Goal: Information Seeking & Learning: Learn about a topic

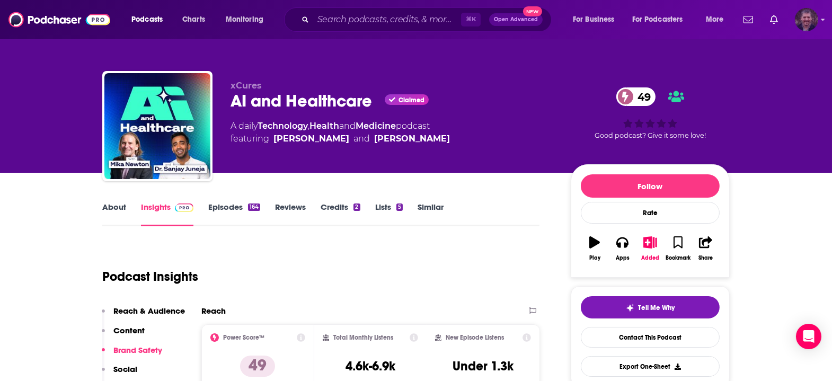
click at [815, 22] on img "Logged in as vincegalloro" at bounding box center [806, 19] width 23 height 23
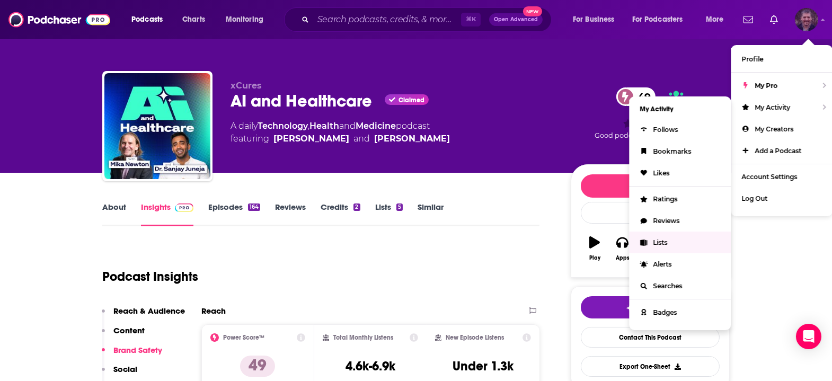
click at [667, 238] on span "Lists" at bounding box center [660, 242] width 14 height 8
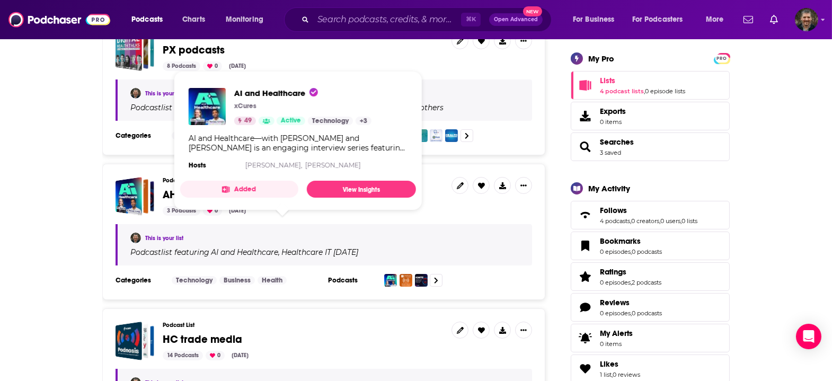
scroll to position [177, 0]
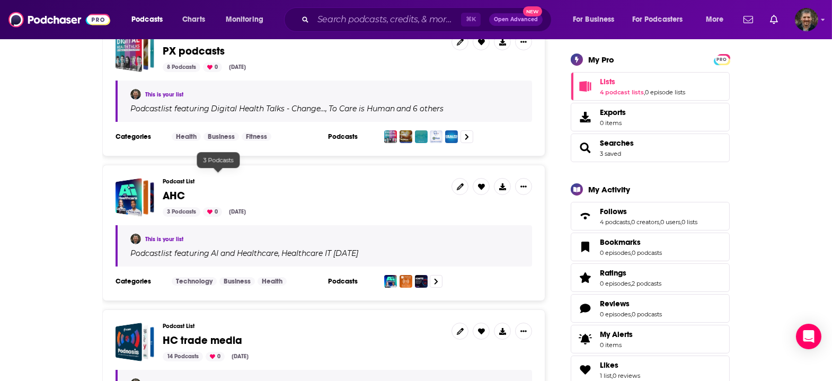
click at [200, 207] on div "3 Podcasts" at bounding box center [182, 212] width 38 height 10
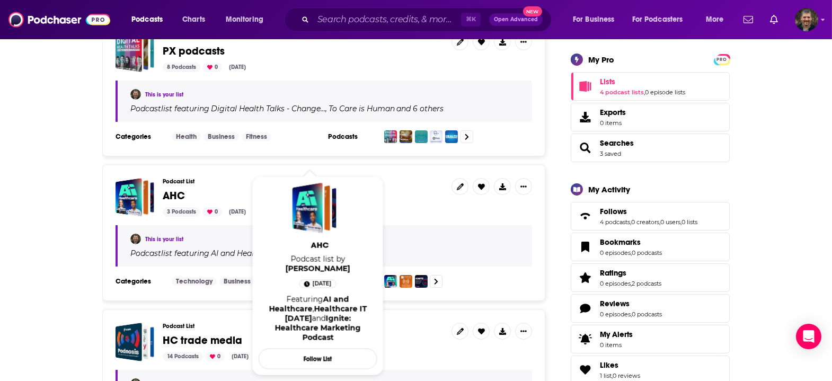
click at [185, 189] on span "AHC" at bounding box center [174, 195] width 22 height 13
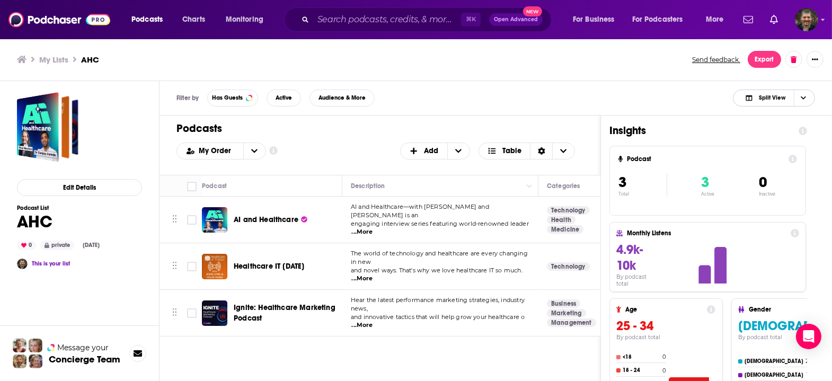
click at [771, 95] on span "Split View" at bounding box center [772, 98] width 26 height 6
click at [776, 130] on span "Podcast Only" at bounding box center [780, 133] width 52 height 6
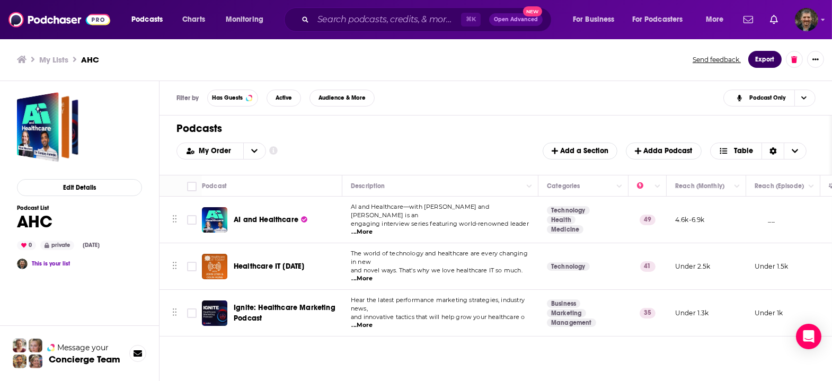
click at [776, 57] on button "Export" at bounding box center [764, 59] width 33 height 17
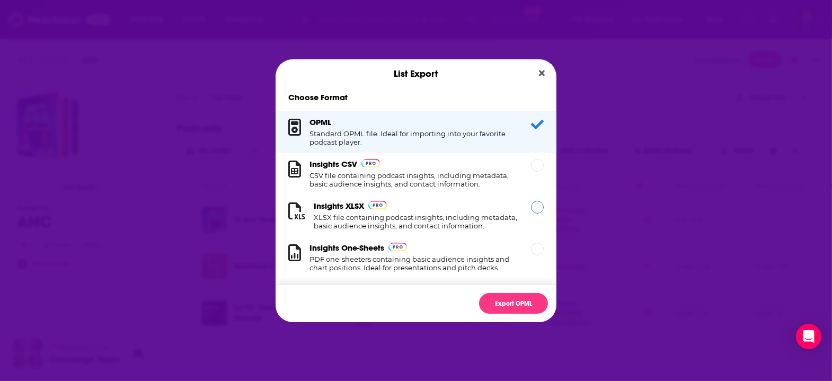
click at [435, 218] on h1 "XLSX file containing podcast insights, including metadata, basic audience insig…" at bounding box center [416, 221] width 205 height 17
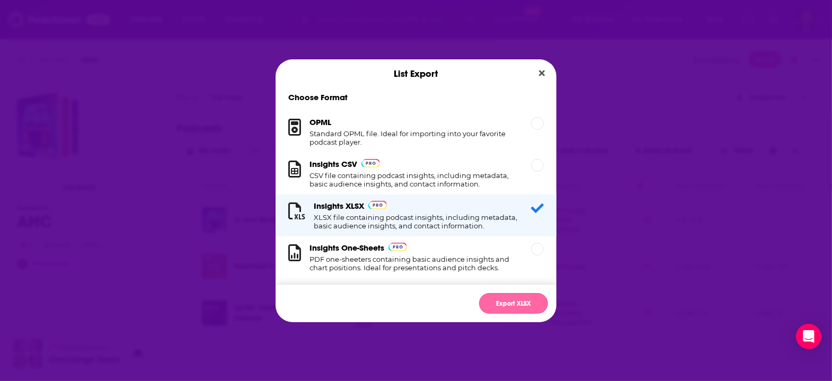
click at [486, 293] on button "Export XLSX" at bounding box center [513, 303] width 69 height 21
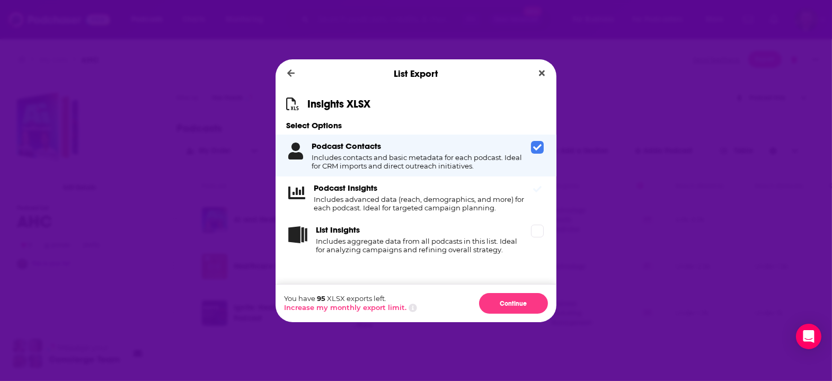
click at [413, 211] on h4 "Includes advanced data (reach, demographics, and more) for each podcast. Ideal …" at bounding box center [420, 203] width 213 height 17
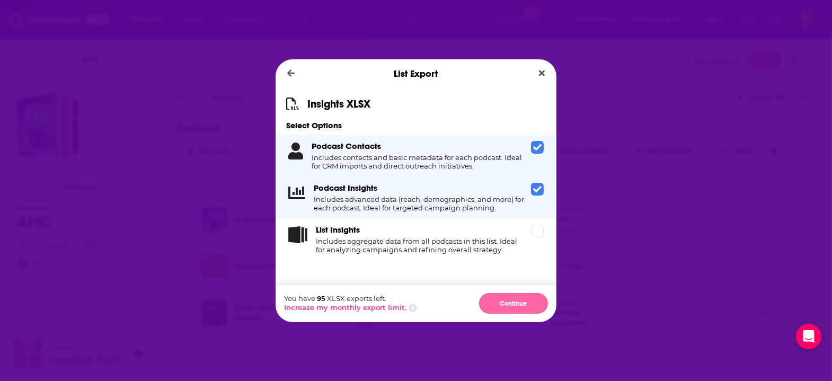
click at [495, 293] on button "Continue" at bounding box center [513, 303] width 69 height 21
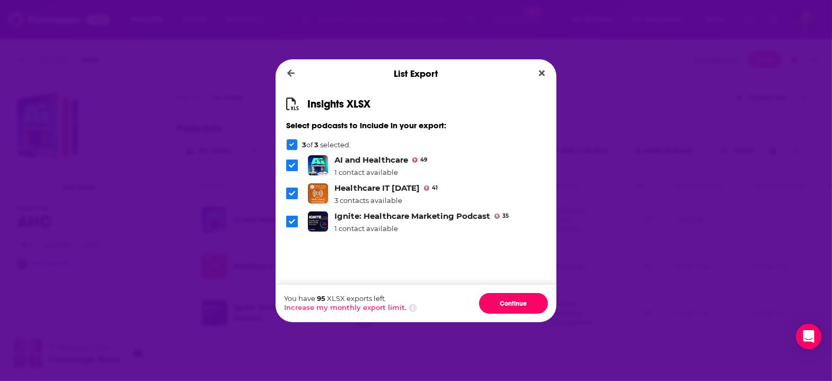
click at [495, 293] on button "Continue" at bounding box center [513, 303] width 69 height 21
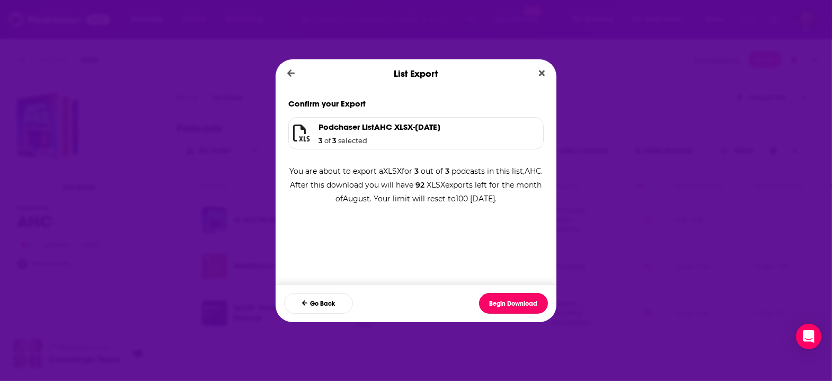
click at [495, 293] on button "Begin Download" at bounding box center [513, 303] width 69 height 21
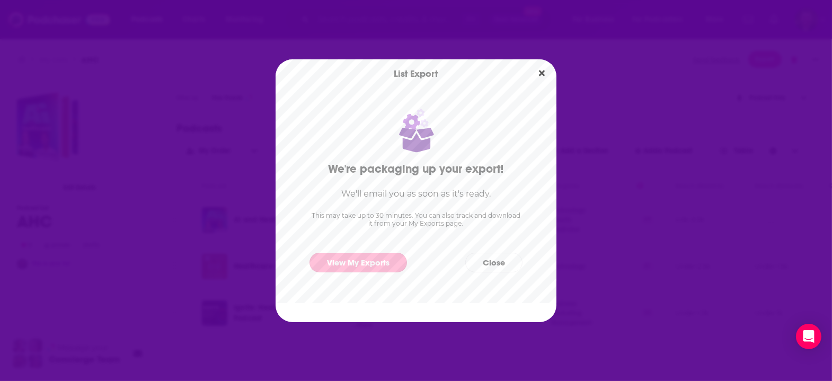
click at [336, 260] on link "View My Exports" at bounding box center [357, 263] width 97 height 20
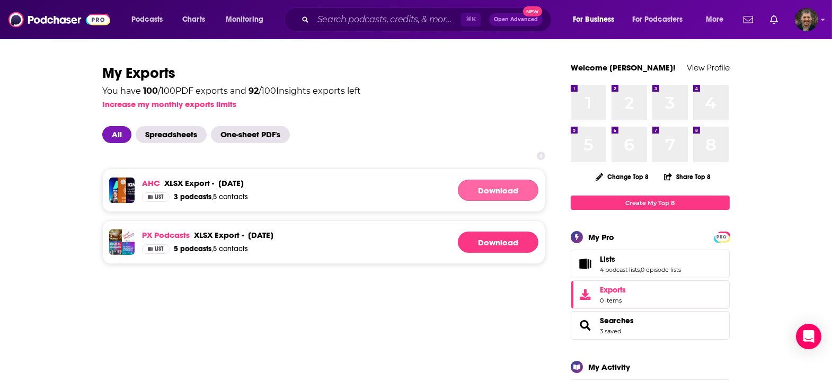
click at [488, 180] on link "Download" at bounding box center [498, 190] width 81 height 21
click at [600, 254] on span "Lists" at bounding box center [607, 259] width 15 height 10
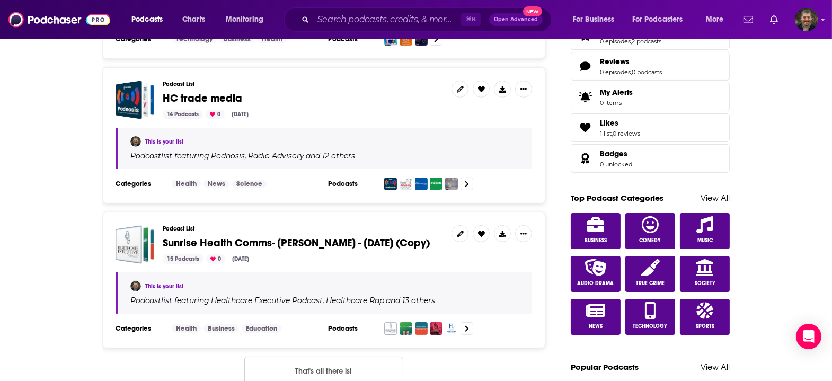
scroll to position [418, 0]
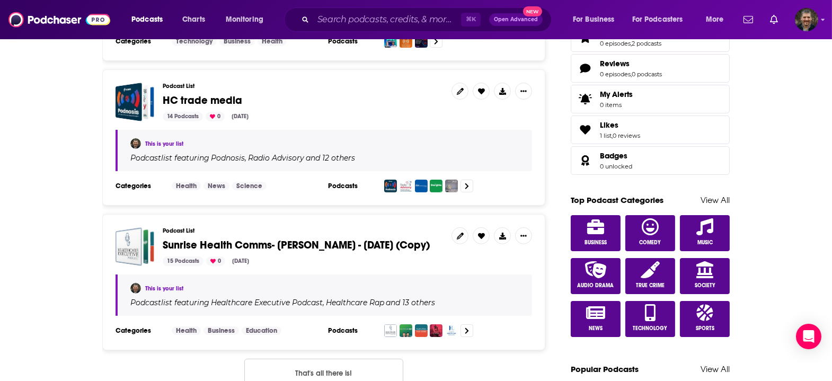
click at [219, 94] on span "HC trade media" at bounding box center [202, 100] width 79 height 13
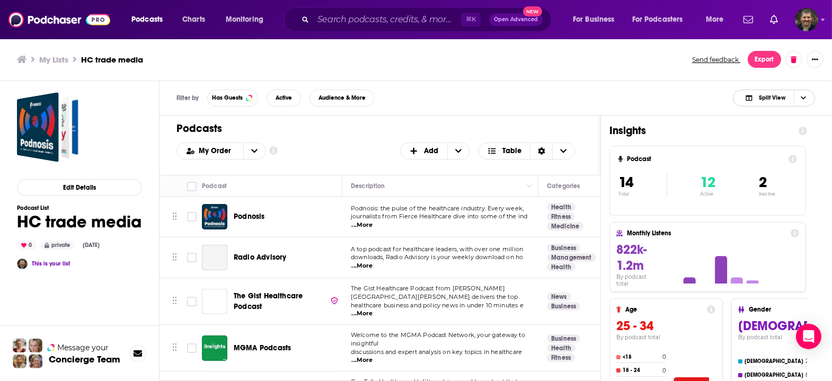
click at [805, 95] on icon "Choose View" at bounding box center [803, 98] width 5 height 6
click at [794, 130] on span "Podcast Only" at bounding box center [780, 133] width 52 height 6
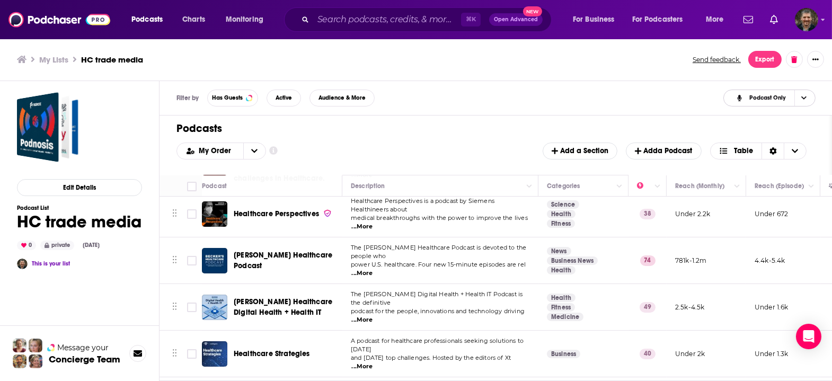
scroll to position [342, 0]
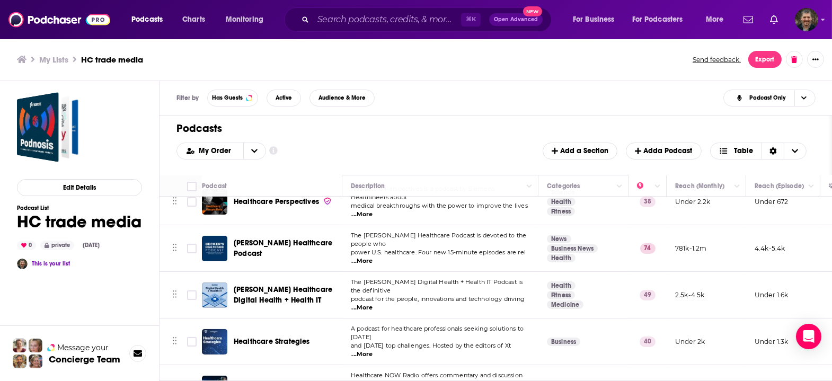
click at [373, 350] on span "...More" at bounding box center [362, 354] width 21 height 8
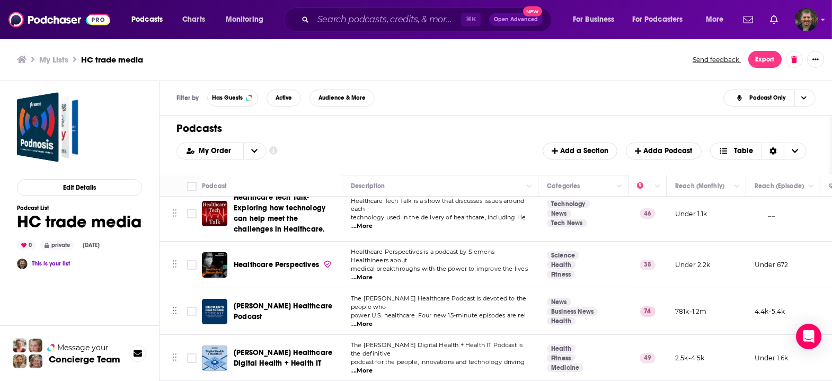
scroll to position [281, 0]
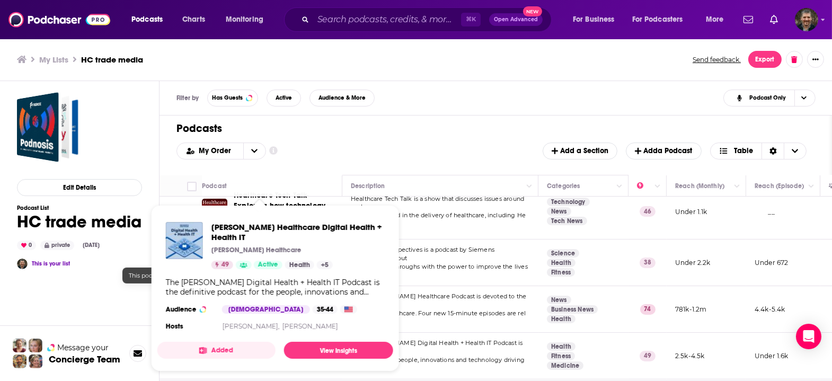
click at [261, 262] on span "Active" at bounding box center [268, 265] width 20 height 11
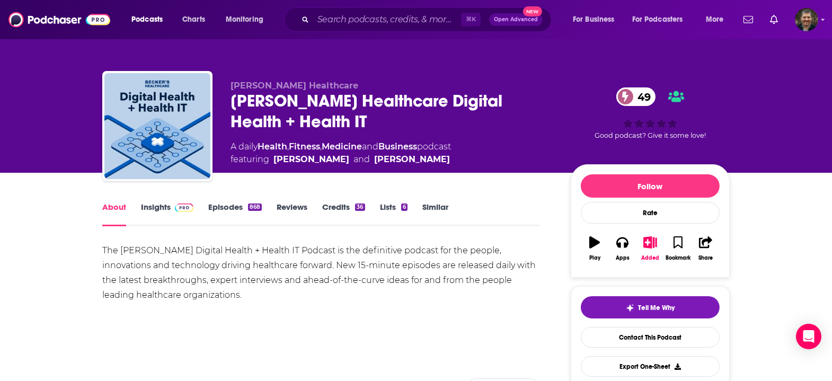
click at [244, 202] on link "Episodes 868" at bounding box center [235, 214] width 54 height 24
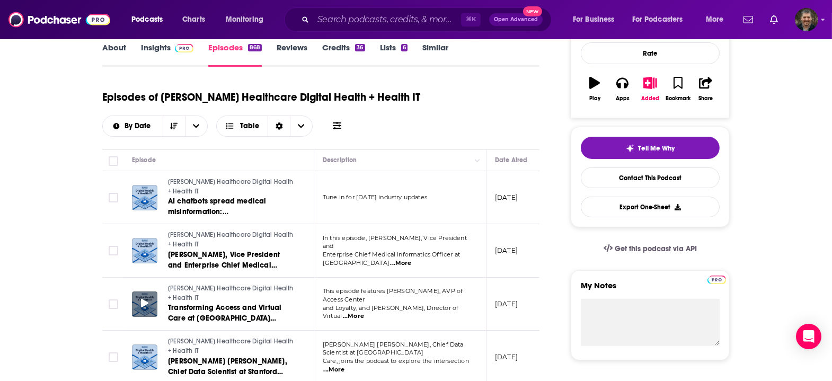
scroll to position [48, 0]
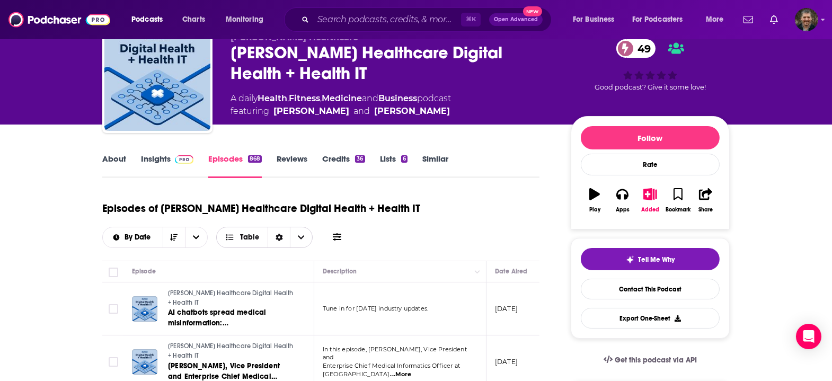
click at [312, 227] on span "Choose View" at bounding box center [301, 237] width 22 height 20
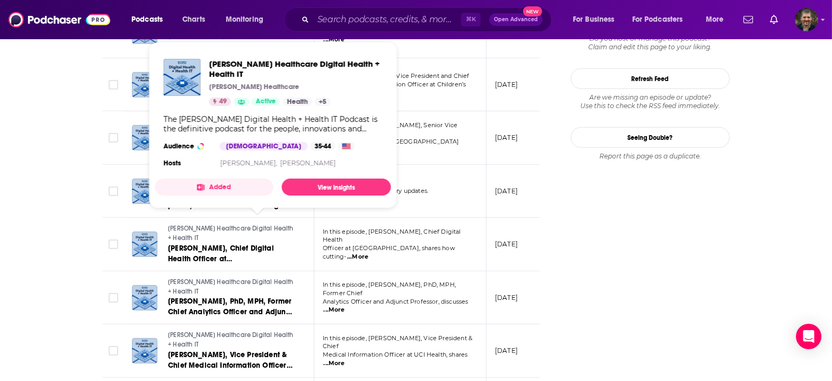
scroll to position [0, 0]
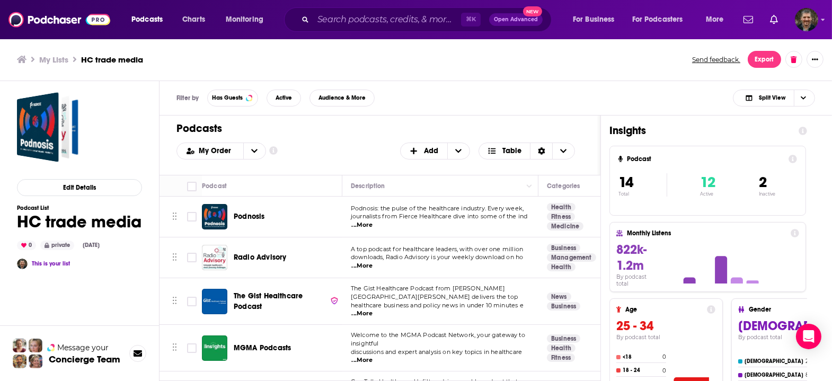
click at [373, 309] on span "...More" at bounding box center [362, 313] width 21 height 8
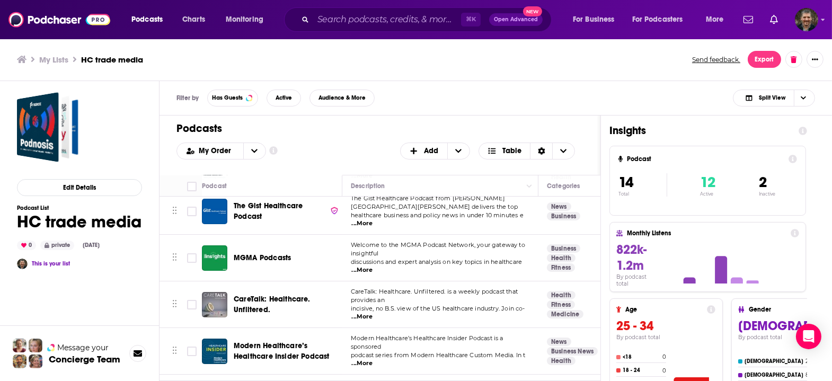
scroll to position [92, 0]
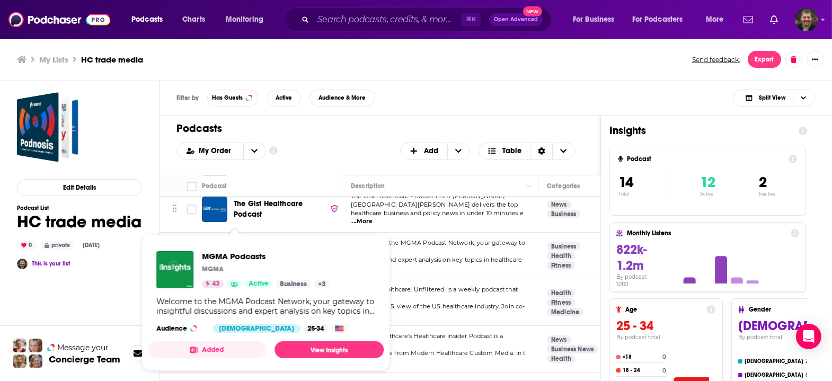
click at [234, 251] on span "MGMA Podcasts" at bounding box center [262, 255] width 57 height 9
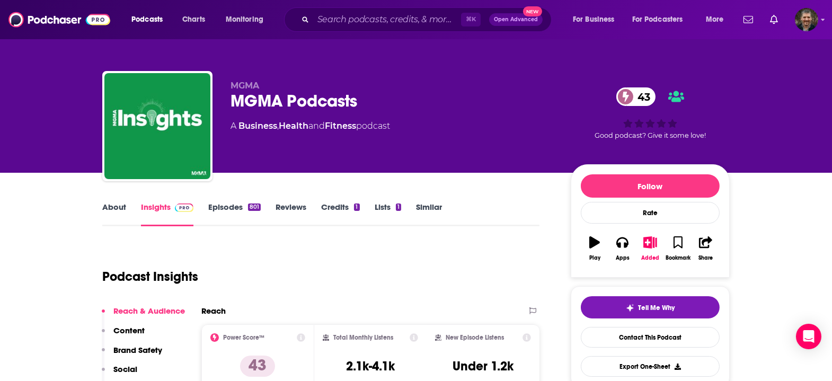
click at [254, 202] on link "Episodes 801" at bounding box center [234, 214] width 52 height 24
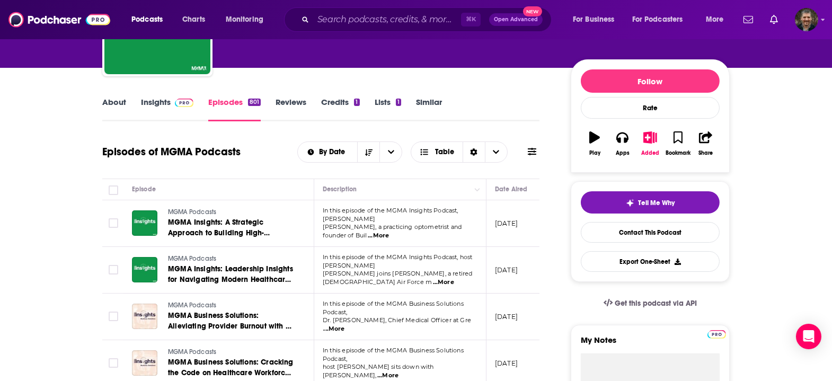
scroll to position [106, 0]
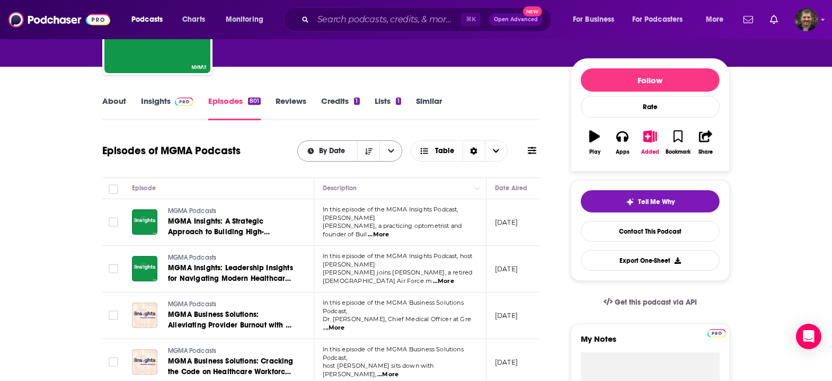
click at [388, 147] on icon "open menu" at bounding box center [391, 150] width 6 height 7
click at [388, 147] on icon "close menu" at bounding box center [391, 150] width 6 height 7
click at [414, 142] on span "Table" at bounding box center [436, 151] width 51 height 18
click at [433, 167] on span "Card" at bounding box center [466, 170] width 66 height 6
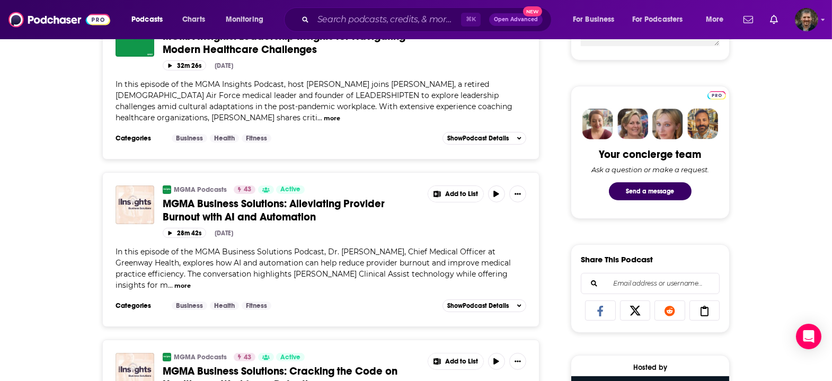
scroll to position [463, 0]
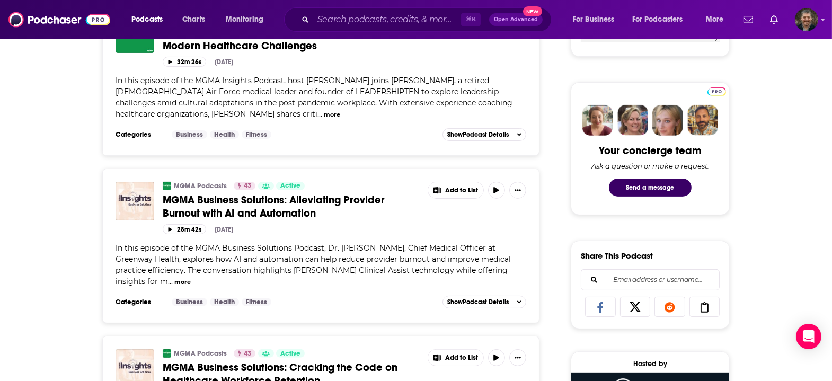
click at [191, 278] on button "more" at bounding box center [182, 282] width 16 height 9
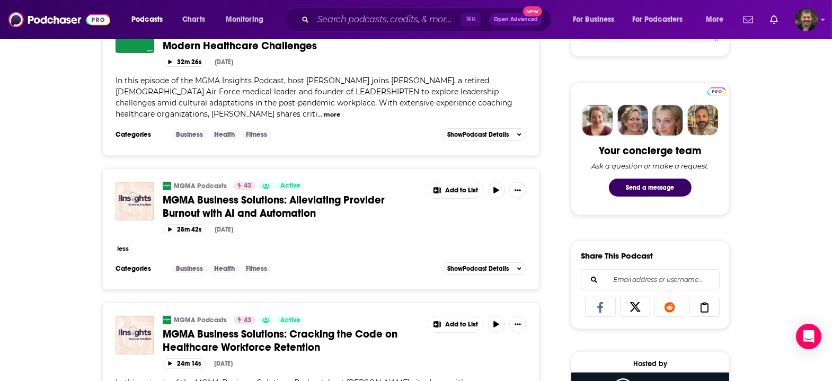
click at [129, 244] on button "less" at bounding box center [123, 248] width 12 height 9
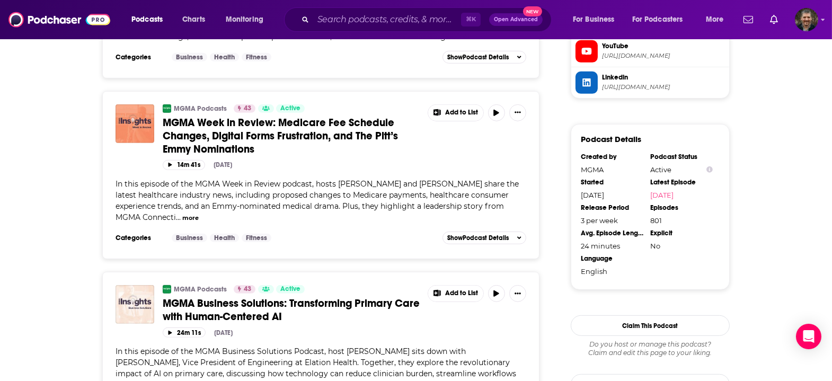
scroll to position [1065, 0]
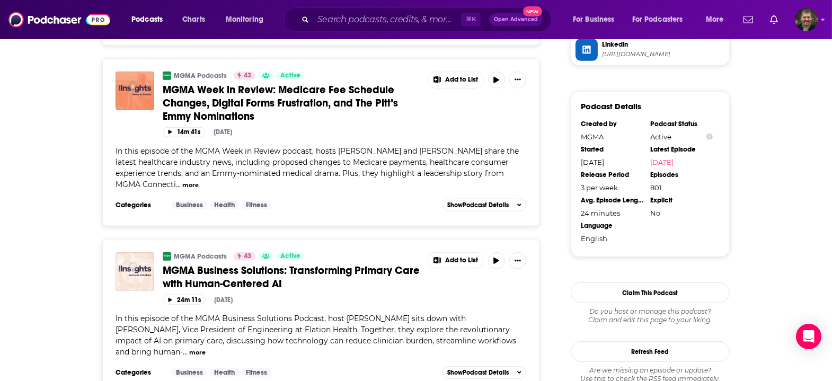
click at [286, 264] on span "MGMA Business Solutions: Transforming Primary Care with Human-Centered AI" at bounding box center [291, 277] width 257 height 26
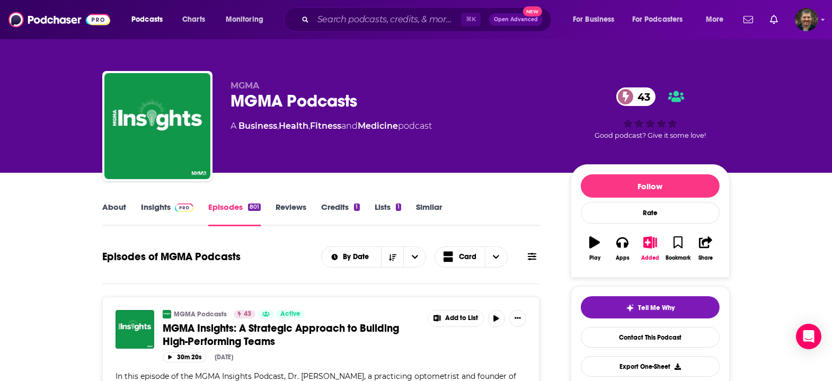
click at [126, 202] on link "About" at bounding box center [114, 214] width 24 height 24
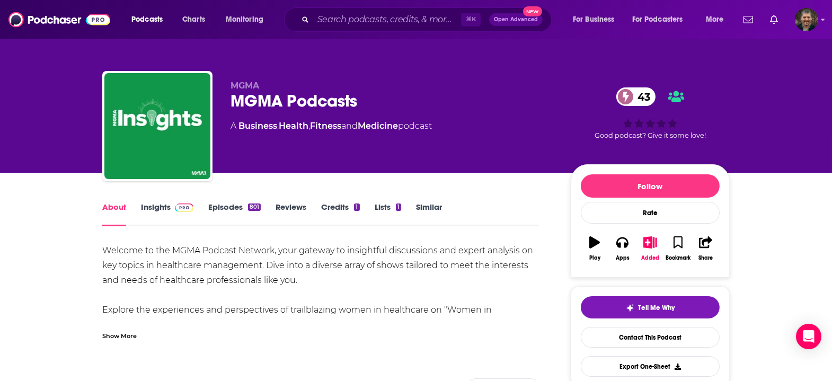
click at [137, 330] on div "Show More" at bounding box center [119, 335] width 34 height 10
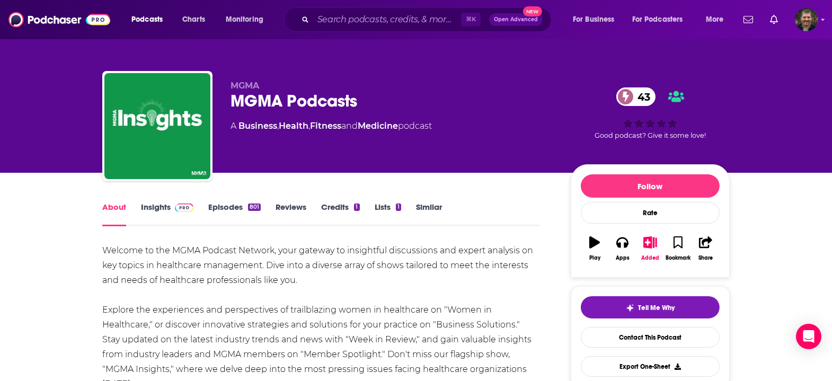
scroll to position [32, 0]
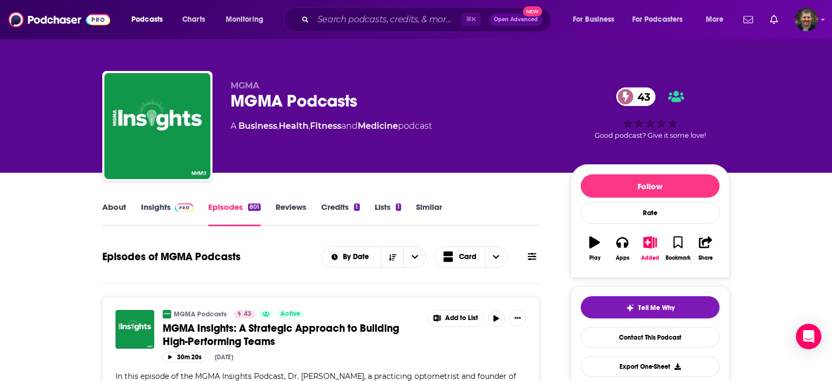
click at [126, 202] on link "About" at bounding box center [114, 214] width 24 height 24
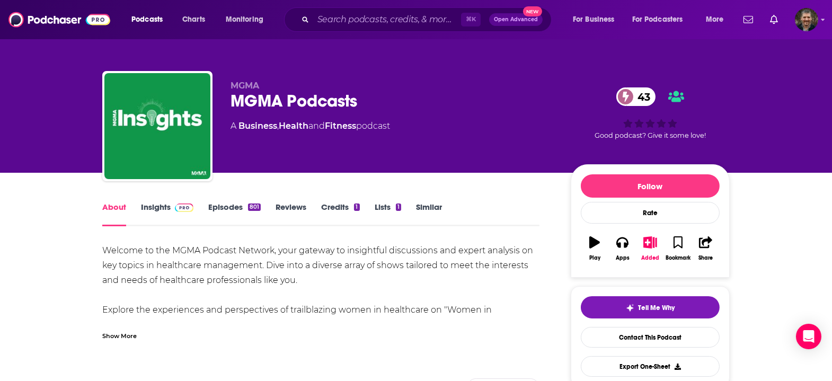
click at [137, 330] on div "Show More" at bounding box center [119, 335] width 34 height 10
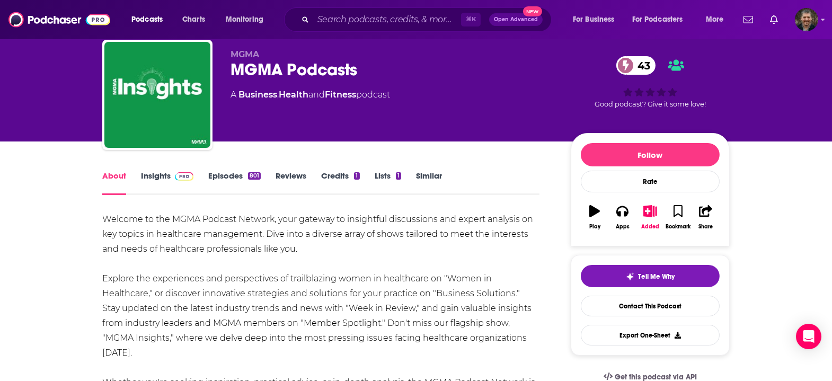
scroll to position [34, 0]
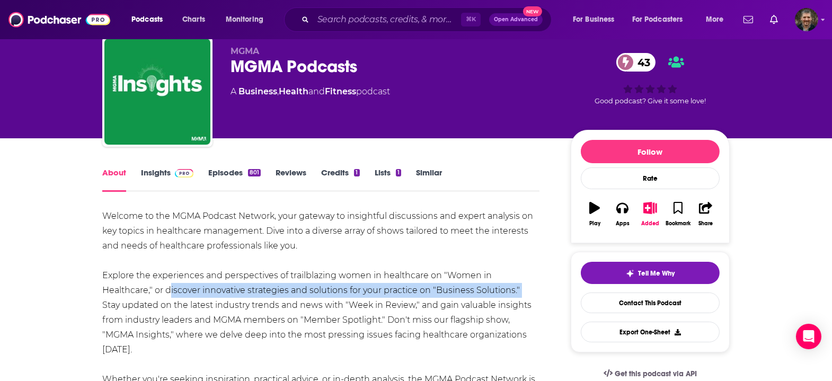
drag, startPoint x: 197, startPoint y: 267, endPoint x: 179, endPoint y: 287, distance: 27.0
click at [179, 287] on div "Welcome to the MGMA Podcast Network, your gateway to insightful discussions and…" at bounding box center [320, 313] width 437 height 208
copy div "discover innovative strategies and solutions for your practice on "Business Sol…"
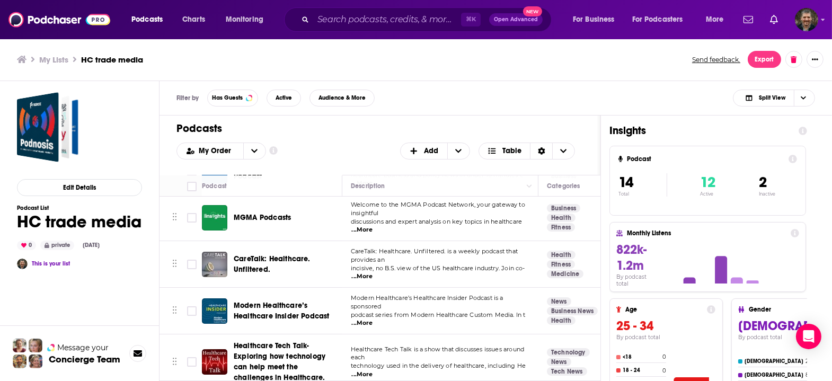
scroll to position [131, 0]
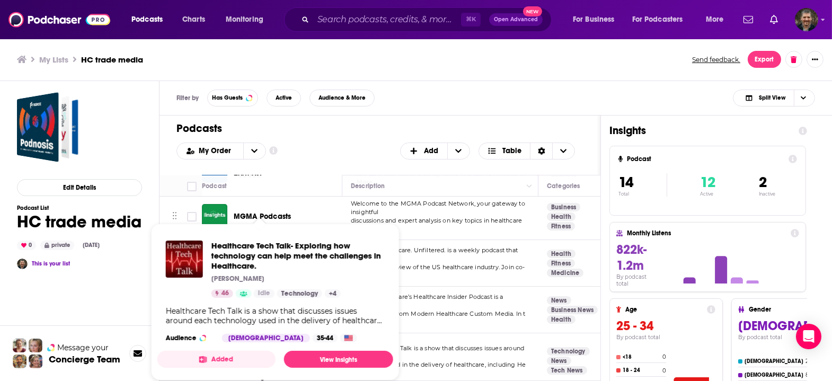
click at [252, 300] on div "Podcasts Charts Monitoring ⌘ K Open Advanced New For Business For Podcasters Mo…" at bounding box center [416, 190] width 832 height 381
click at [322, 351] on link "View Insights" at bounding box center [337, 359] width 109 height 17
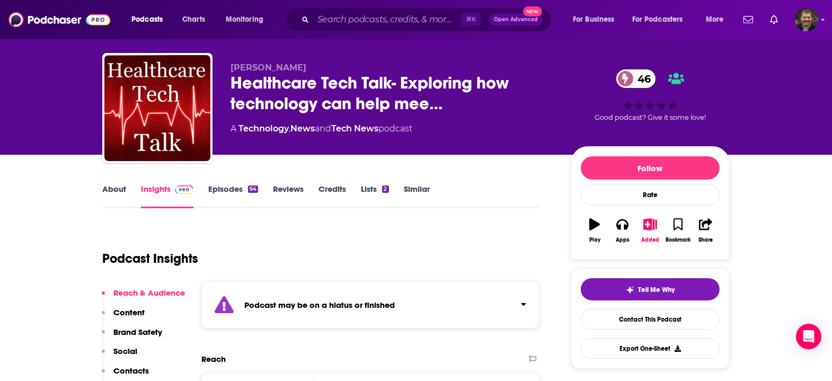
scroll to position [19, 0]
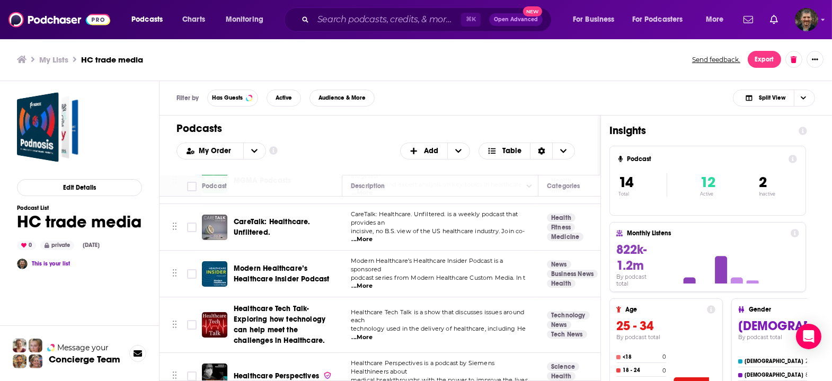
scroll to position [170, 0]
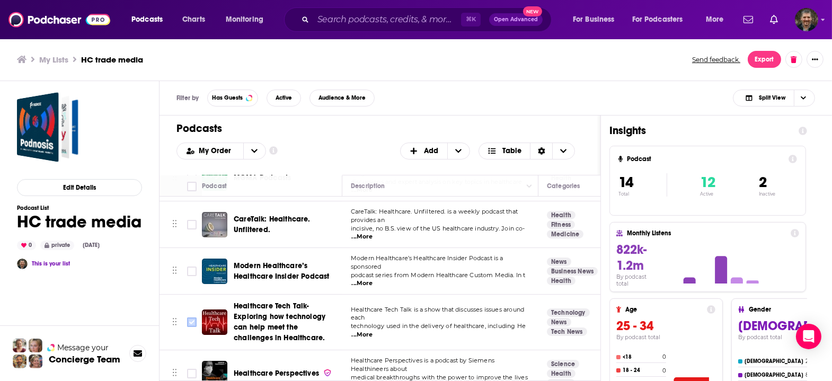
click at [187, 317] on input "Toggle select row" at bounding box center [192, 322] width 10 height 10
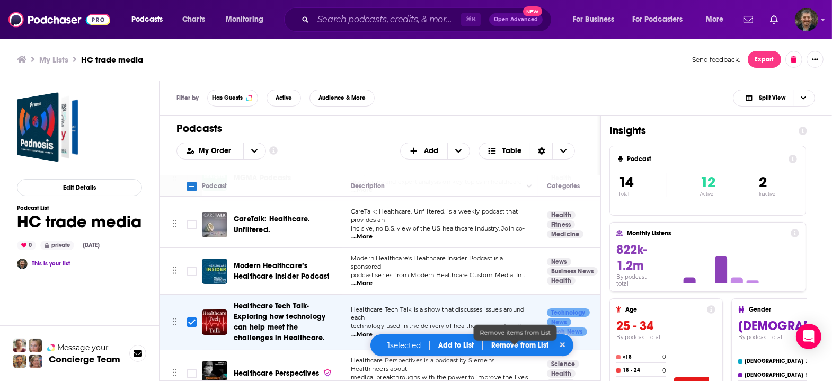
click at [514, 348] on p "Remove from List" at bounding box center [519, 345] width 57 height 9
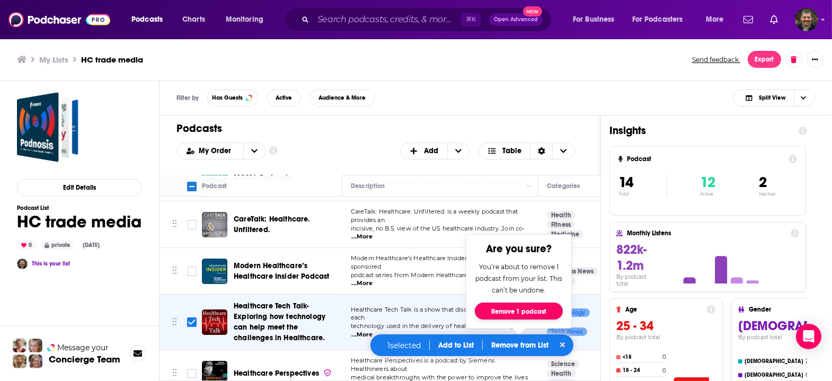
click at [516, 315] on button "Remove 1 podcast" at bounding box center [519, 311] width 88 height 17
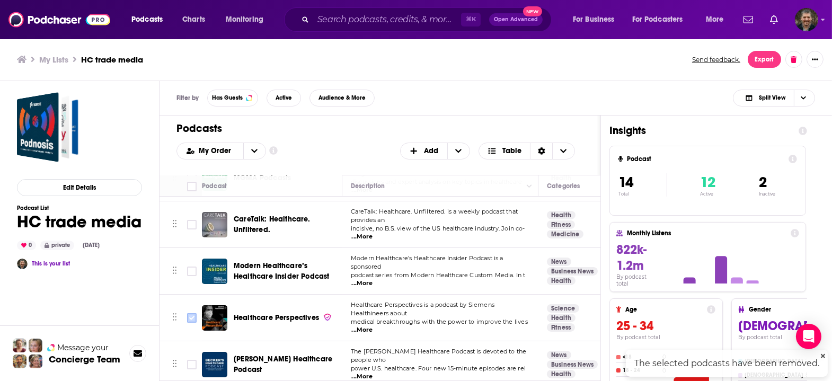
click at [187, 313] on input "Toggle select row" at bounding box center [192, 318] width 10 height 10
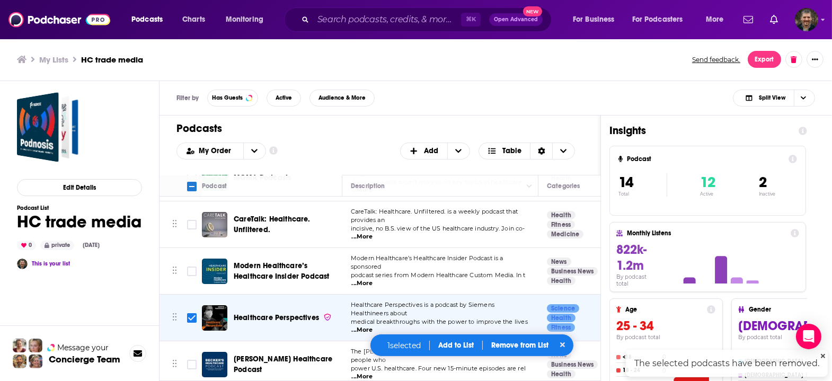
click at [187, 313] on input "Toggle select row" at bounding box center [192, 318] width 10 height 10
checkbox input "false"
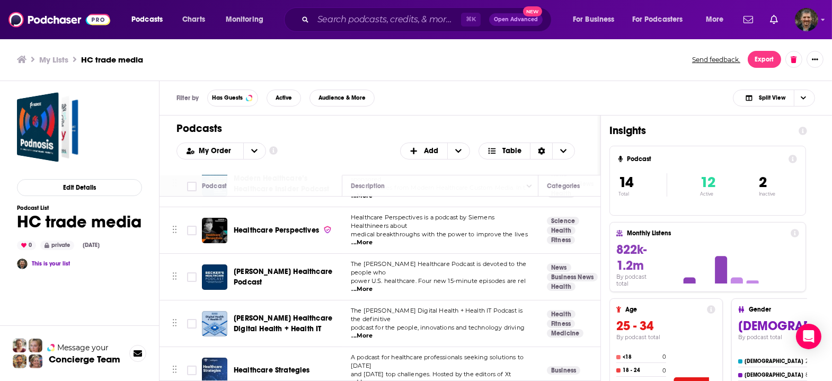
scroll to position [261, 0]
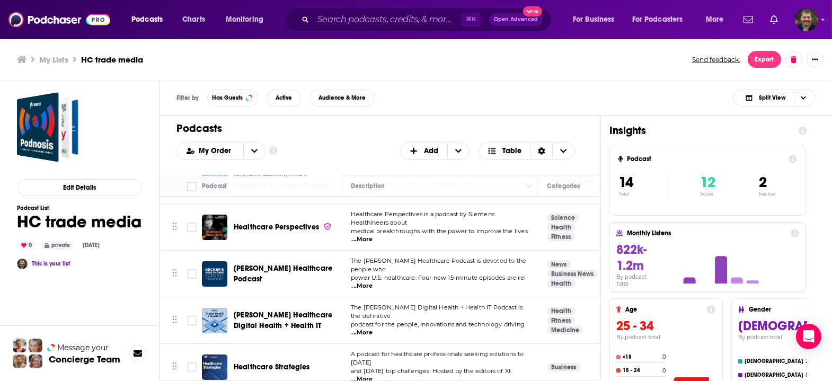
click at [253, 283] on div "Podcasts Charts Monitoring ⌘ K Open Advanced New For Business For Podcasters Mo…" at bounding box center [416, 190] width 832 height 381
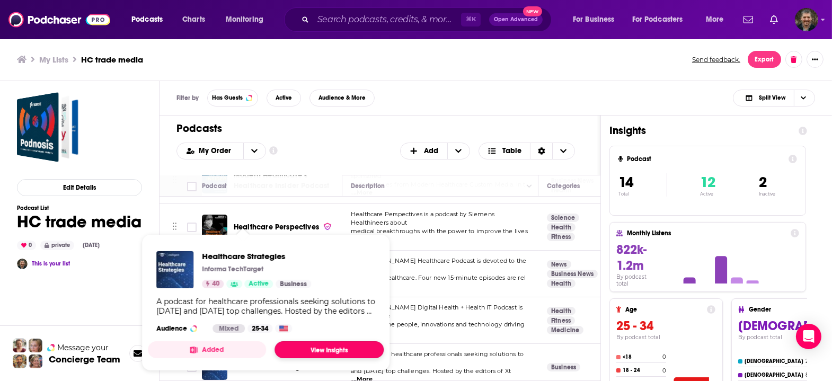
click at [291, 341] on link "View Insights" at bounding box center [328, 349] width 109 height 17
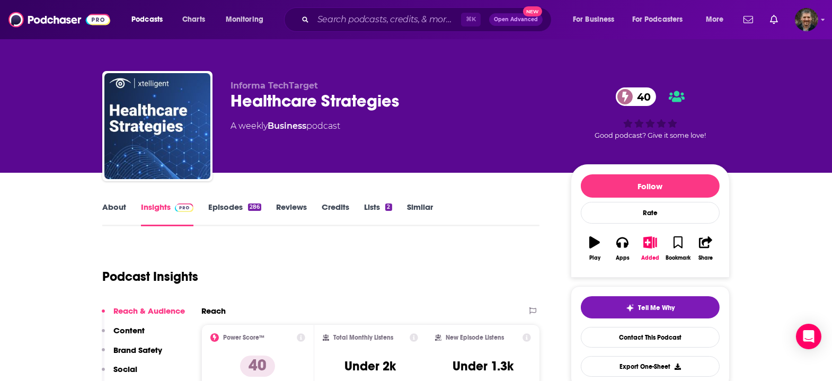
click at [126, 202] on link "About" at bounding box center [114, 214] width 24 height 24
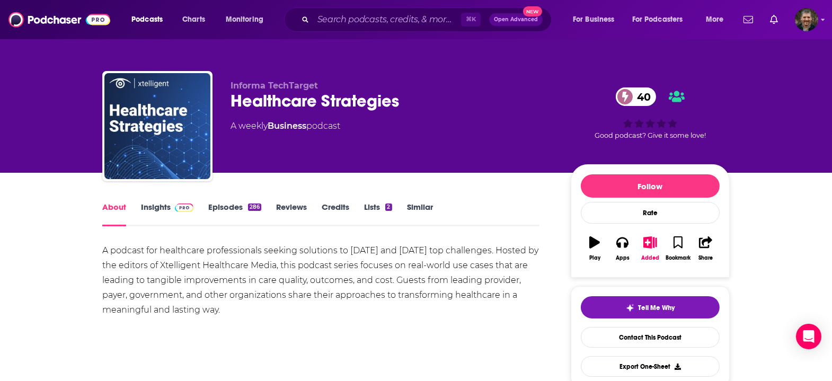
click at [256, 296] on div "A podcast for healthcare professionals seeking solutions to [DATE] and [DATE] t…" at bounding box center [320, 291] width 437 height 97
drag, startPoint x: 143, startPoint y: 228, endPoint x: 354, endPoint y: 297, distance: 222.3
click at [354, 296] on div "A podcast for healthcare professionals seeking solutions to [DATE] and [DATE] t…" at bounding box center [320, 280] width 437 height 74
copy div
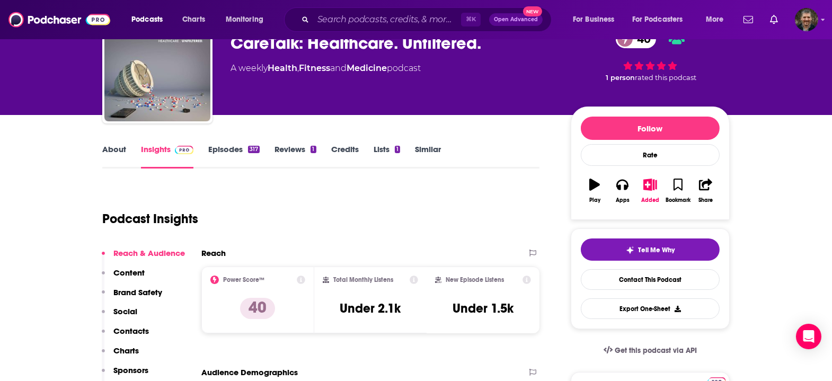
scroll to position [73, 0]
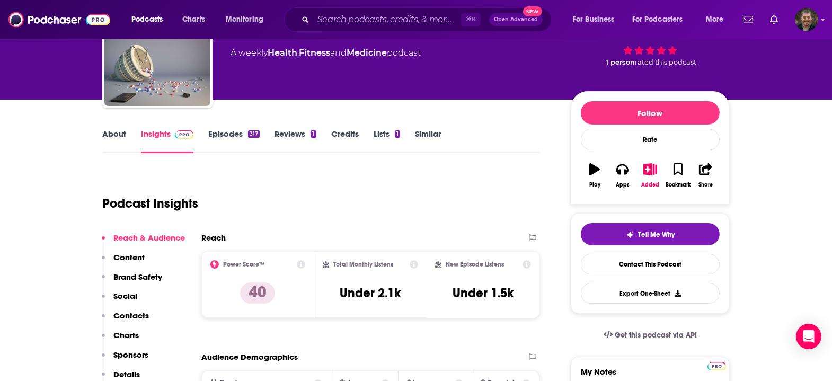
click at [126, 129] on link "About" at bounding box center [114, 141] width 24 height 24
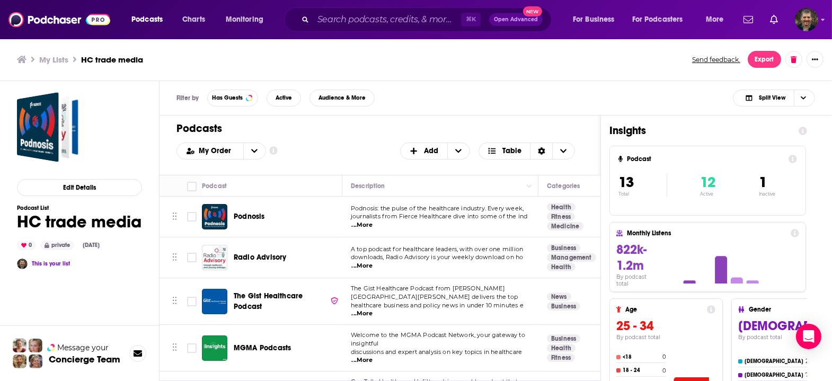
click at [46, 58] on h3 "My Lists" at bounding box center [53, 60] width 29 height 10
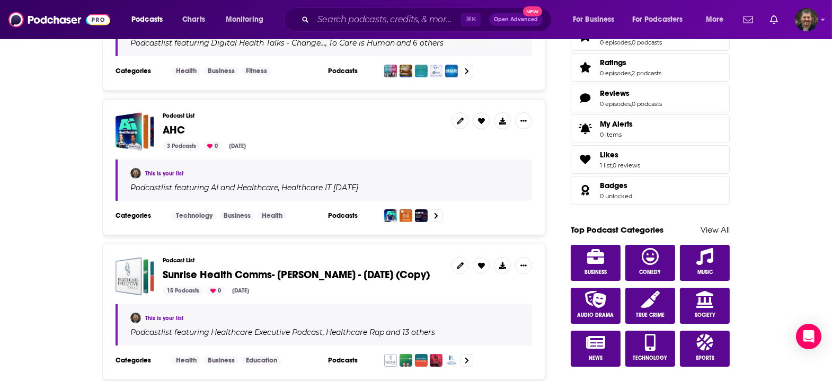
scroll to position [401, 0]
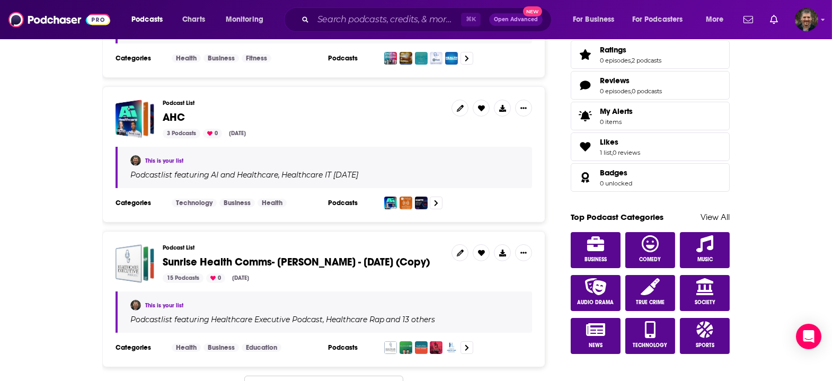
click at [269, 255] on span "Sunrise Health Comms- [PERSON_NAME] - [DATE] (Copy)" at bounding box center [296, 261] width 267 height 13
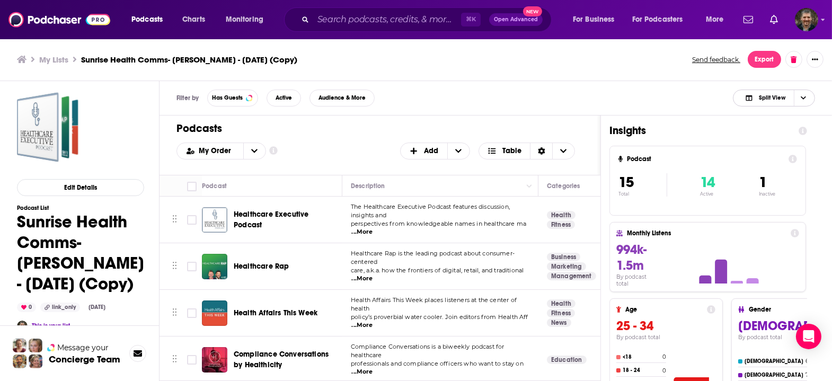
click at [785, 95] on span "Split View" at bounding box center [772, 98] width 26 height 6
click at [787, 129] on div "Podcast Only" at bounding box center [774, 134] width 82 height 18
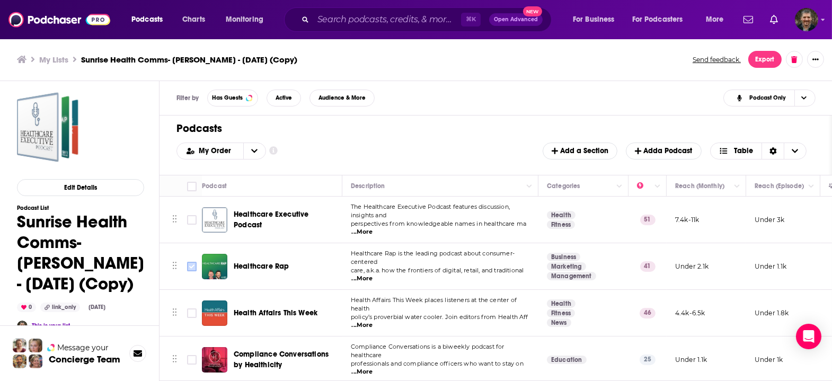
click at [187, 262] on input "Toggle select row" at bounding box center [192, 267] width 10 height 10
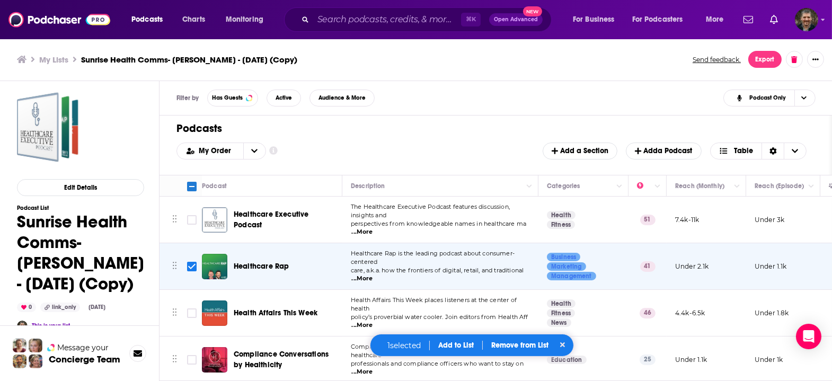
click at [462, 348] on button "Add to List" at bounding box center [456, 345] width 52 height 9
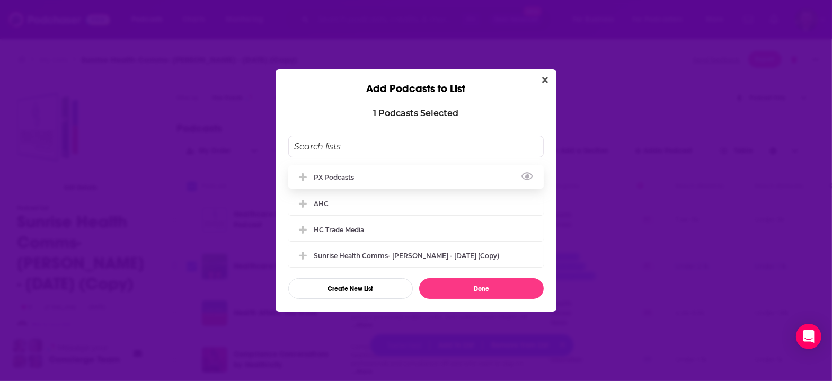
click at [357, 173] on div "PX podcasts" at bounding box center [337, 177] width 47 height 8
click at [489, 285] on button "Done" at bounding box center [481, 288] width 125 height 21
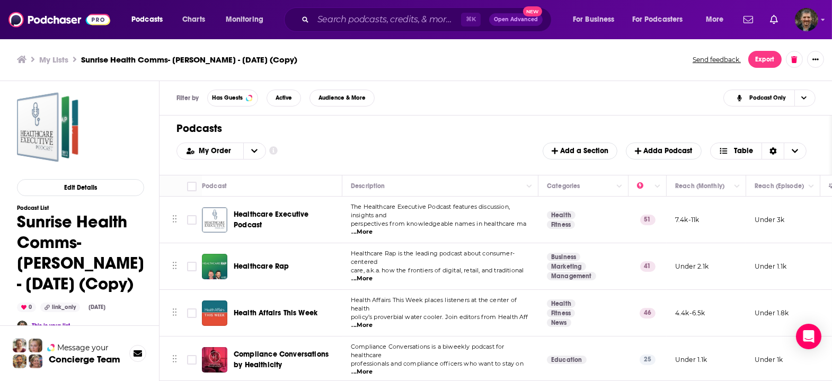
checkbox input "false"
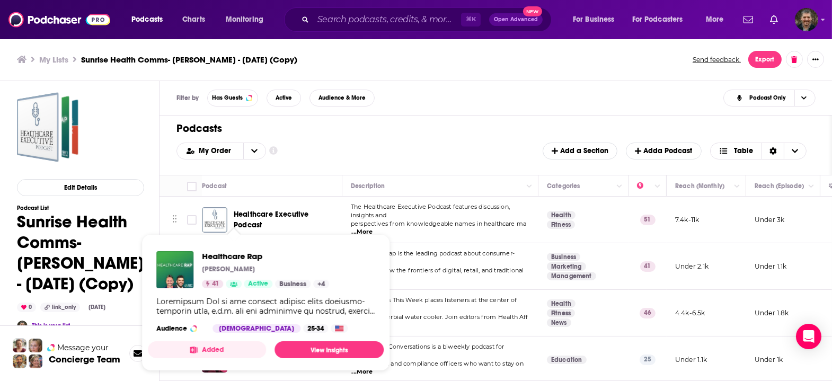
click at [244, 235] on span "Healthcare Rap [PERSON_NAME] 41 Active Business + 4 Audience [DEMOGRAPHIC_DATA]…" at bounding box center [266, 302] width 236 height 137
click at [245, 232] on span "Healthcare Rap [PERSON_NAME] 41 Active Business + 4 Audience [DEMOGRAPHIC_DATA]…" at bounding box center [265, 302] width 248 height 149
click at [290, 341] on link "View Insights" at bounding box center [328, 349] width 109 height 17
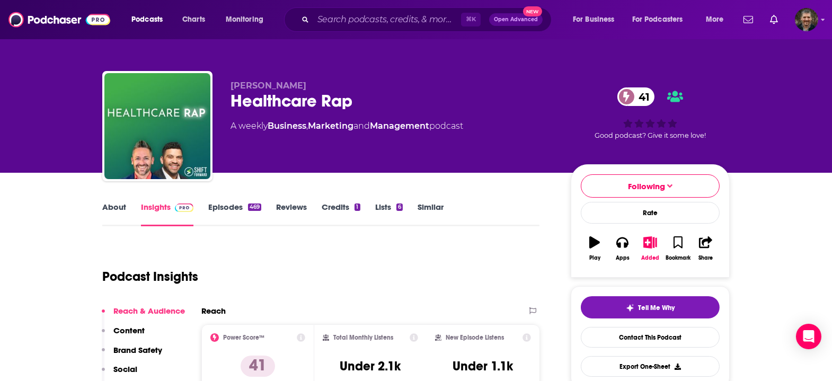
click at [126, 202] on link "About" at bounding box center [114, 214] width 24 height 24
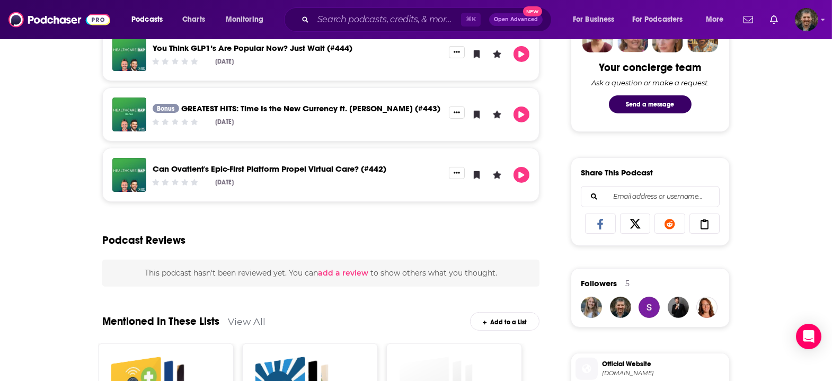
scroll to position [547, 0]
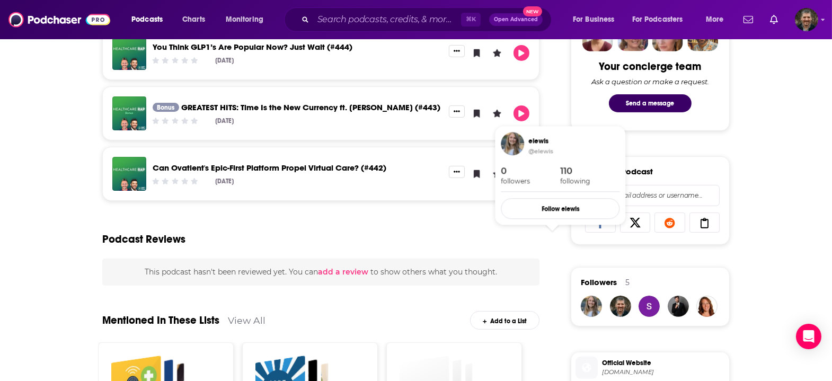
click at [531, 139] on div "elewis" at bounding box center [573, 141] width 91 height 8
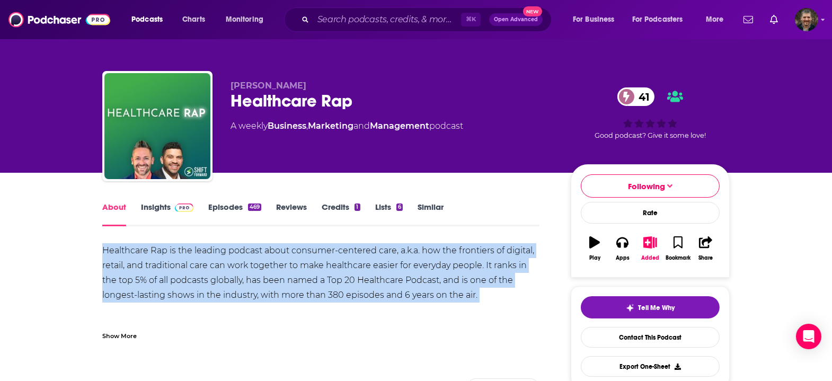
drag, startPoint x: 142, startPoint y: 227, endPoint x: 233, endPoint y: 298, distance: 115.1
copy div "Healthcare Rap is the leading podcast about consumer-centered care, a.k.a. how …"
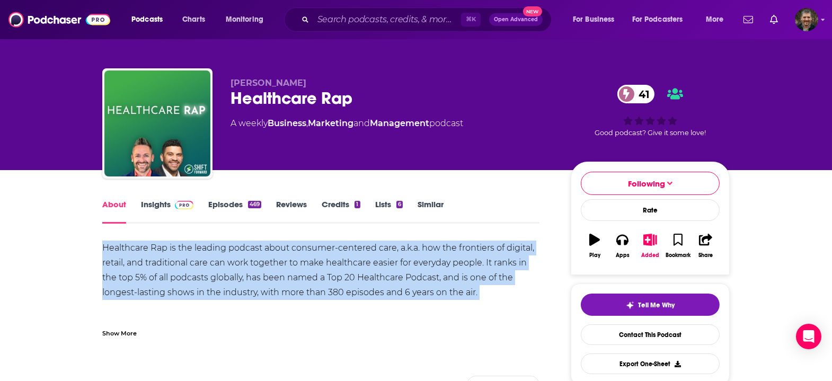
scroll to position [3, 0]
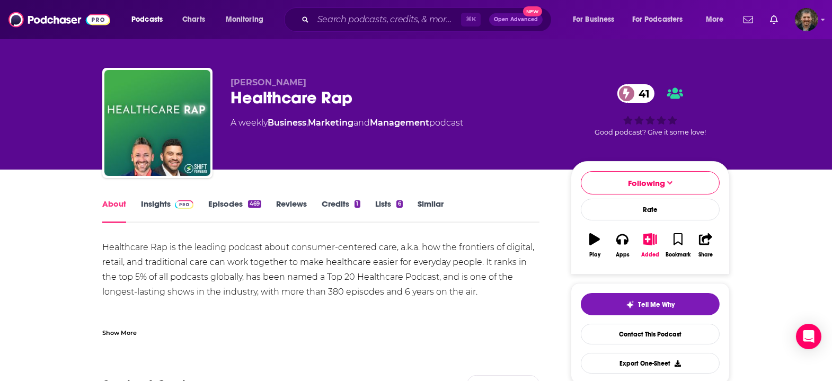
click at [355, 319] on div "Show More" at bounding box center [320, 328] width 437 height 18
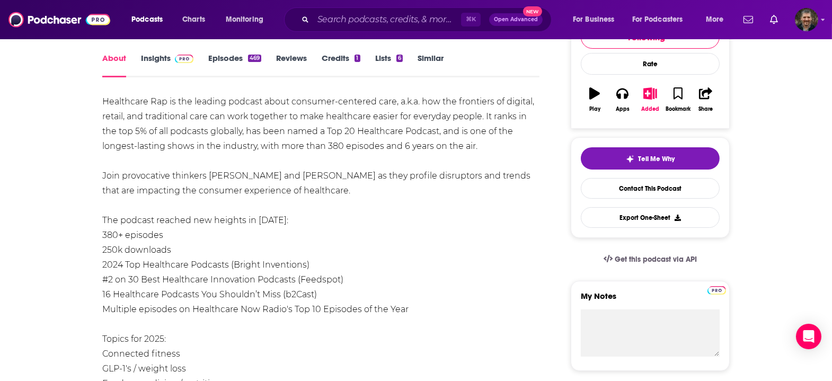
scroll to position [116, 0]
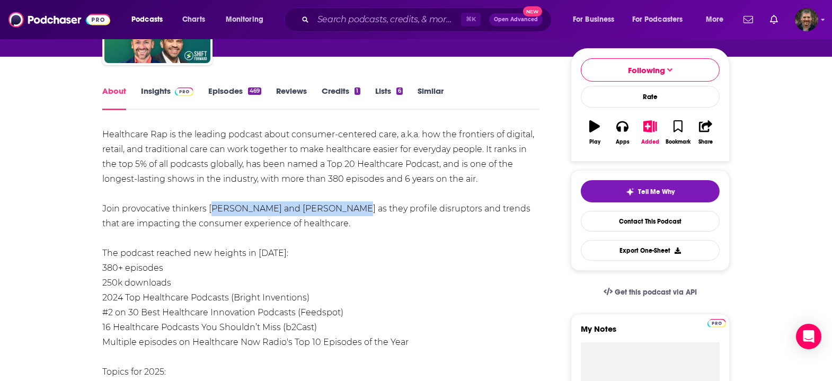
drag, startPoint x: 235, startPoint y: 199, endPoint x: 347, endPoint y: 201, distance: 111.8
click at [347, 201] on div "Healthcare Rap is the leading podcast about consumer-centered care, a.k.a. how …" at bounding box center [320, 386] width 437 height 519
copy div "[PERSON_NAME] and [PERSON_NAME]"
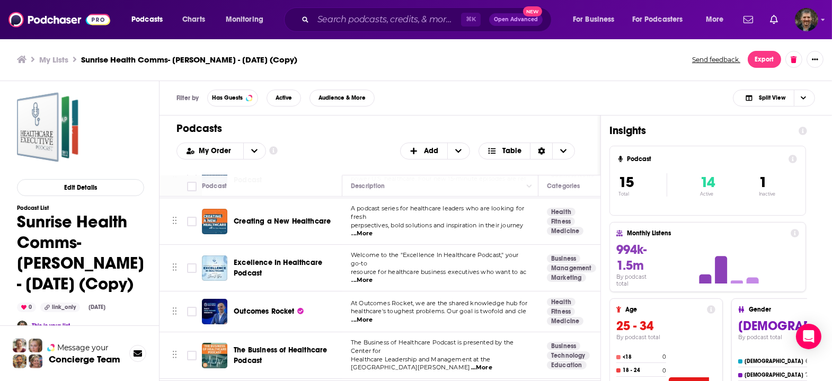
scroll to position [271, 0]
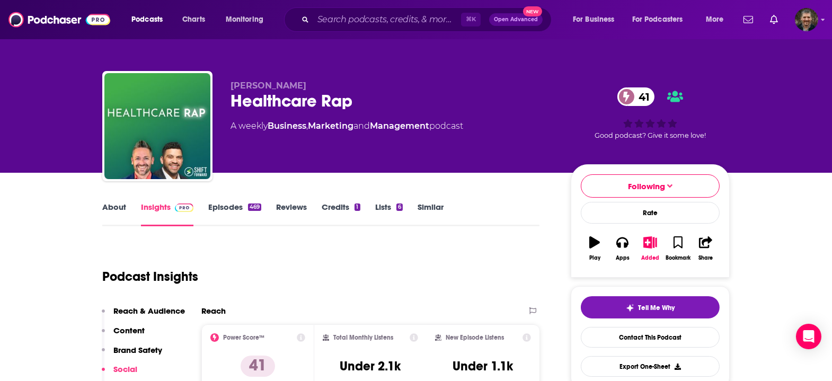
click at [425, 202] on link "Similar" at bounding box center [431, 214] width 26 height 24
